Goal: Task Accomplishment & Management: Use online tool/utility

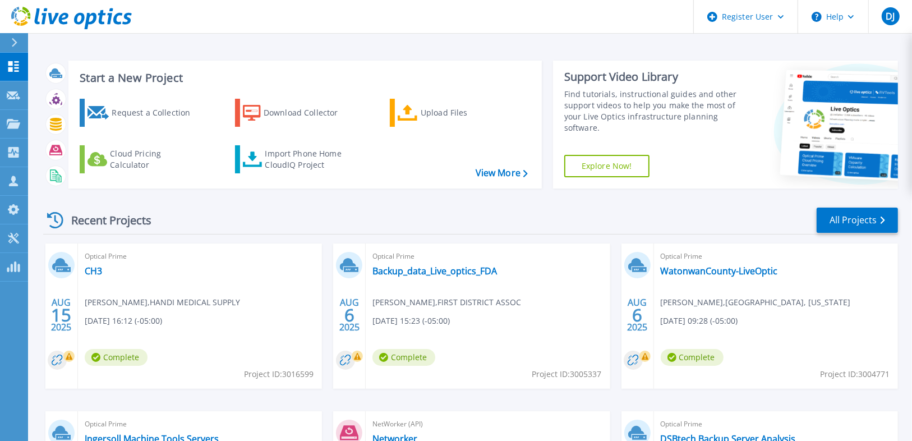
click at [20, 43] on div at bounding box center [19, 42] width 18 height 19
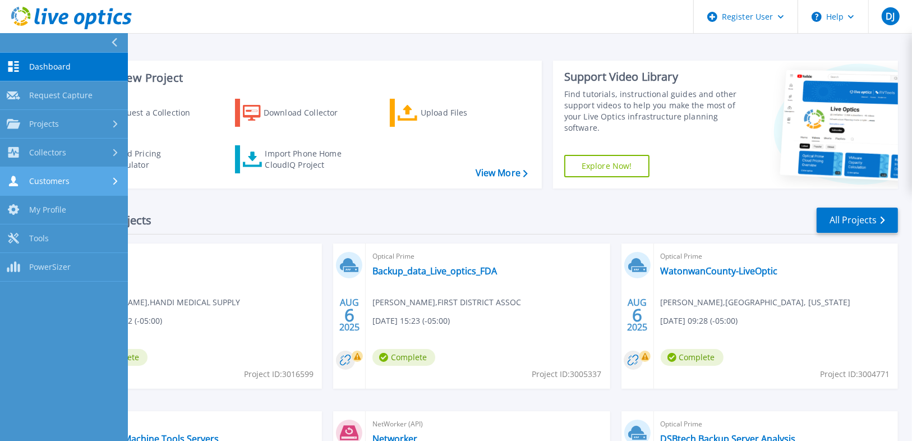
click at [99, 183] on div "Customers" at bounding box center [64, 181] width 114 height 11
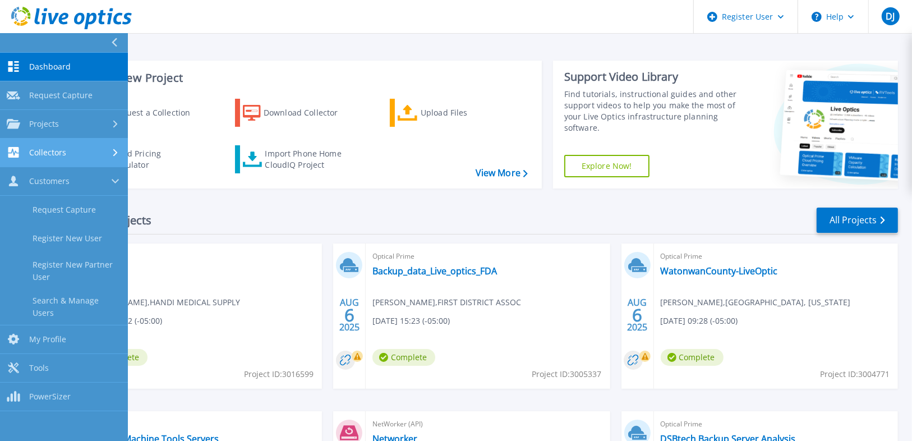
click at [86, 154] on div "Collectors" at bounding box center [64, 152] width 114 height 11
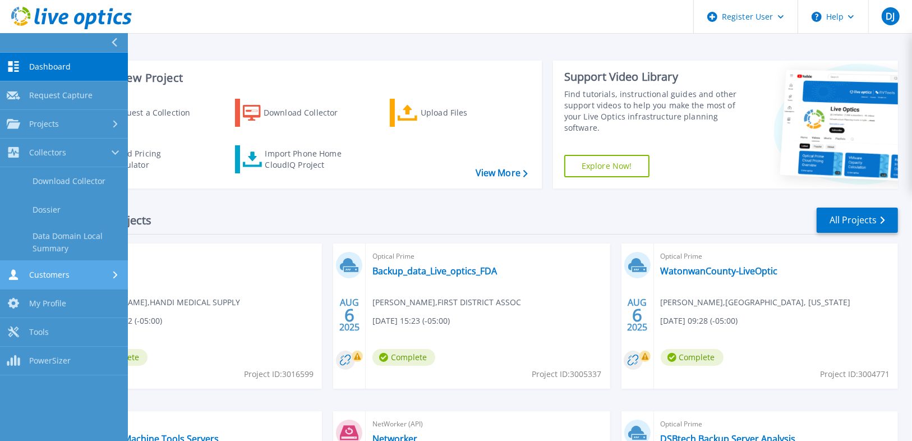
click at [88, 277] on div "Customers" at bounding box center [64, 274] width 114 height 11
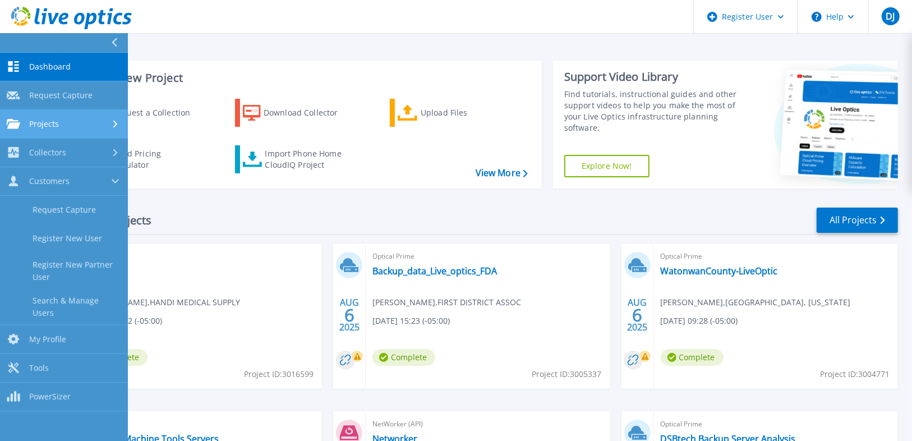
click at [82, 116] on link "Projects Projects" at bounding box center [64, 124] width 128 height 29
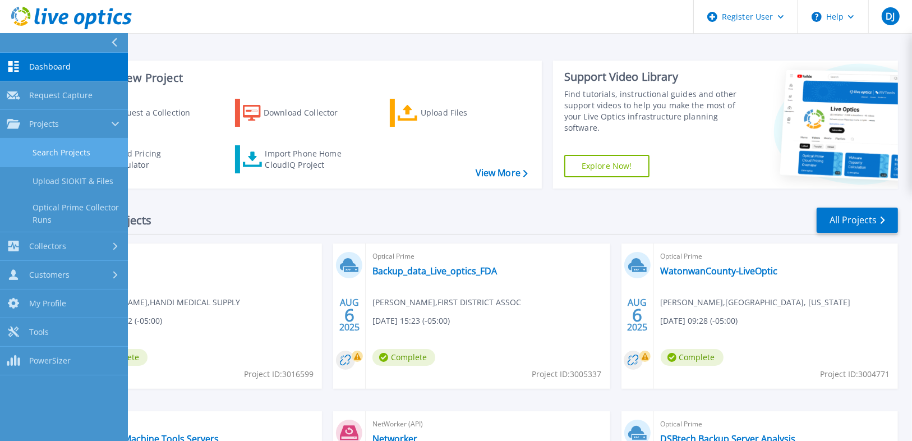
click at [71, 158] on link "Search Projects" at bounding box center [64, 153] width 128 height 29
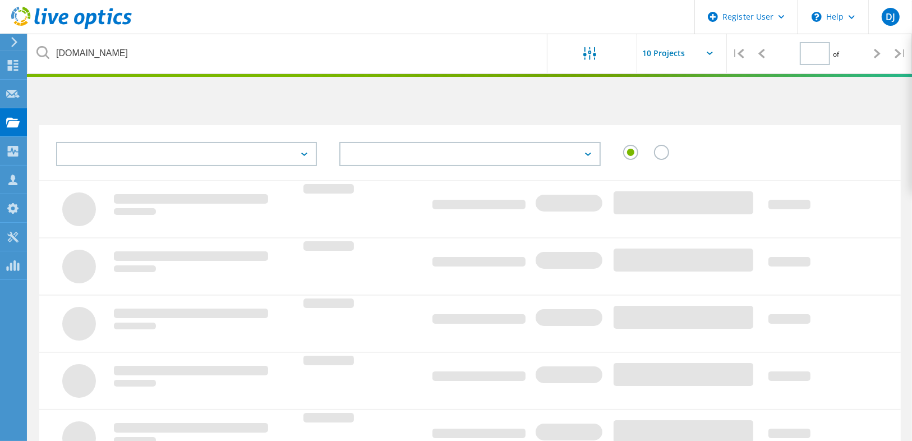
type input "1"
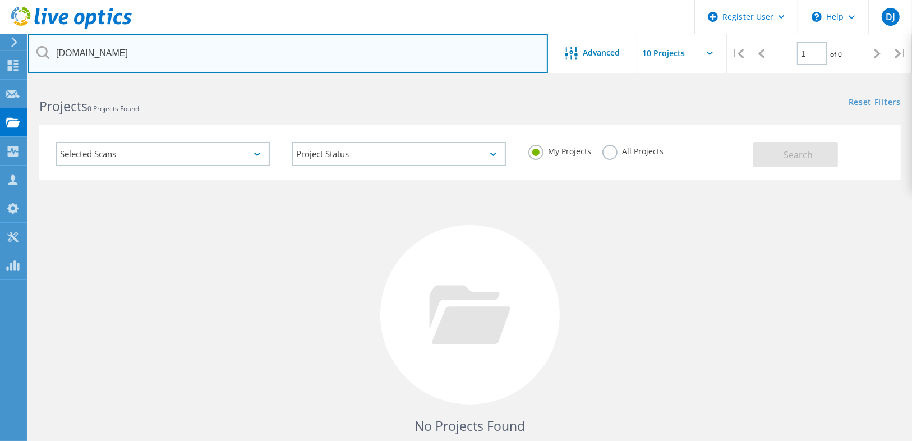
click at [146, 57] on input "alplighting.com" at bounding box center [288, 53] width 520 height 39
paste input "hboesenberg@ligtel.net"
drag, startPoint x: 118, startPoint y: 52, endPoint x: 54, endPoint y: 47, distance: 64.2
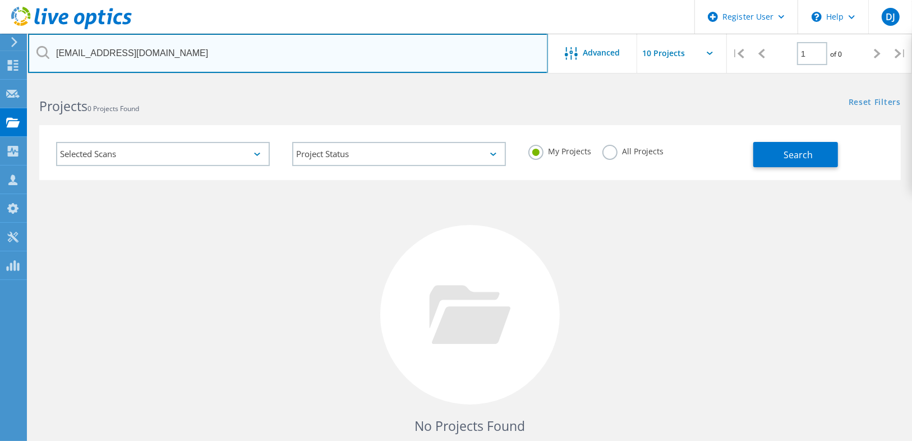
click at [54, 47] on input "hboesenberg@ligtel.net" at bounding box center [288, 53] width 520 height 39
type input "ligtel.net"
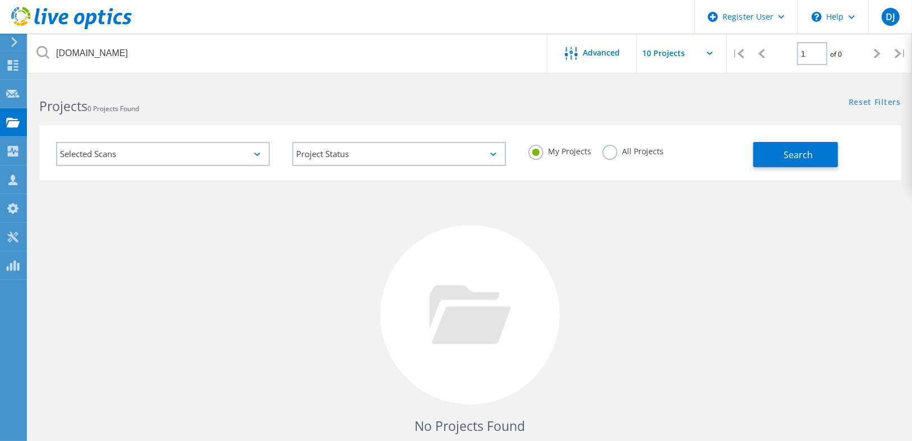
click at [220, 109] on h2 "Projects 0 Projects Found" at bounding box center [249, 106] width 420 height 19
click at [608, 154] on label "All Projects" at bounding box center [632, 150] width 61 height 11
click at [0, 0] on input "All Projects" at bounding box center [0, 0] width 0 height 0
click at [767, 159] on button "Search" at bounding box center [795, 154] width 85 height 25
